Goal: Complete application form

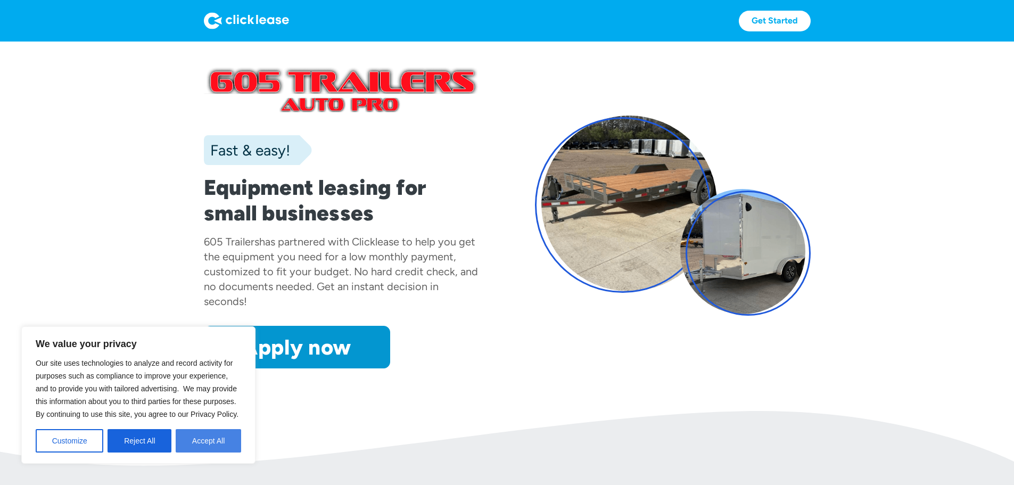
click at [185, 442] on button "Accept All" at bounding box center [208, 440] width 65 height 23
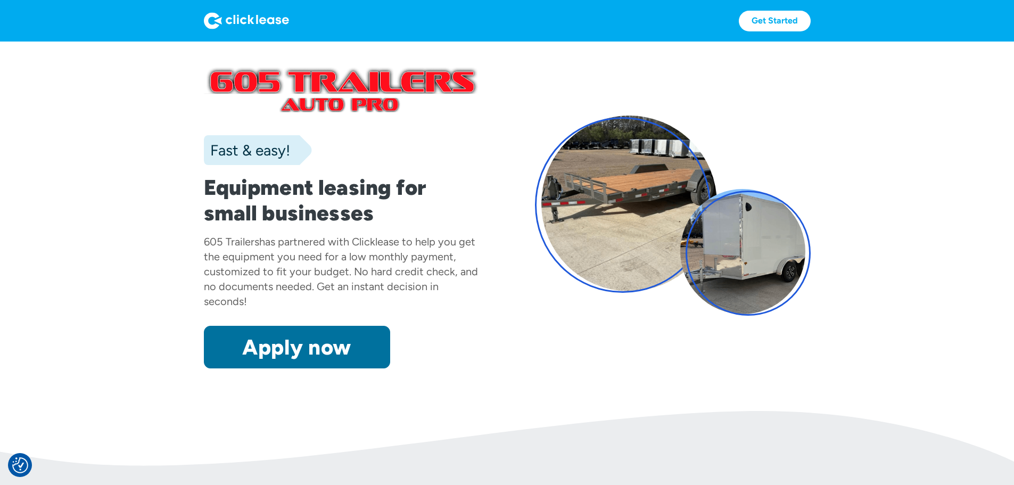
click at [229, 368] on link "Apply now" at bounding box center [297, 347] width 186 height 43
